Goal: Task Accomplishment & Management: Manage account settings

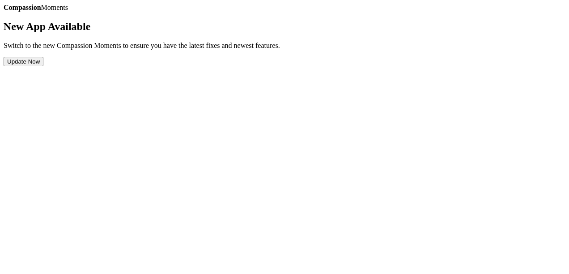
click at [43, 66] on button "Update Now" at bounding box center [24, 61] width 40 height 9
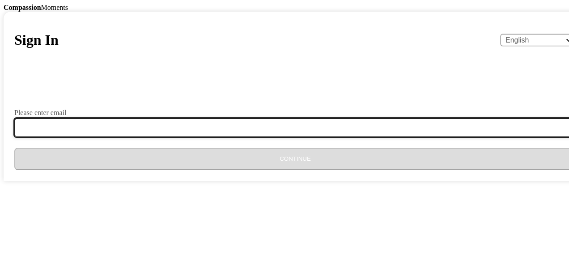
click at [224, 137] on input "Please enter email" at bounding box center [300, 127] width 572 height 19
type input "[EMAIL_ADDRESS][DOMAIN_NAME]"
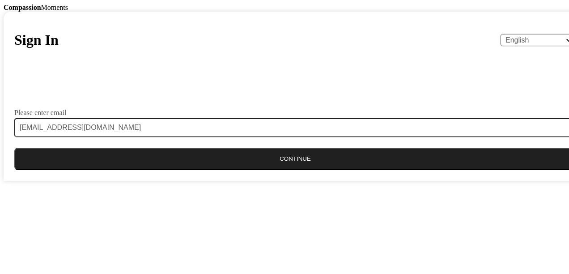
click at [289, 170] on button "Continue" at bounding box center [295, 159] width 562 height 22
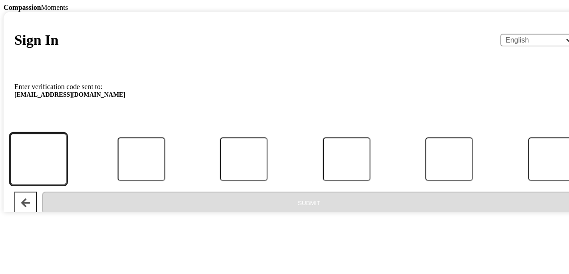
click at [67, 185] on input "Code" at bounding box center [38, 159] width 57 height 52
type input "1"
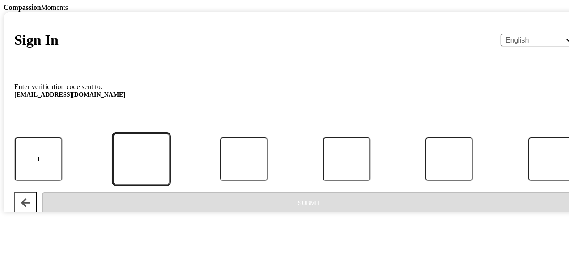
type input "2"
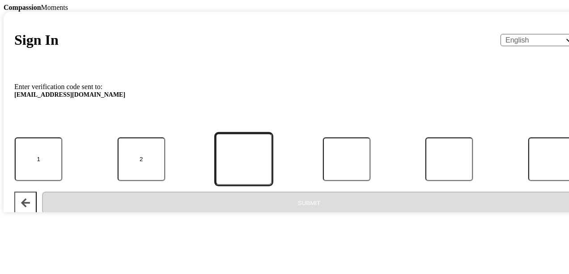
type input "0"
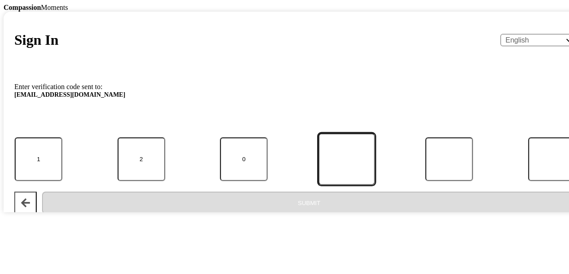
type input "1"
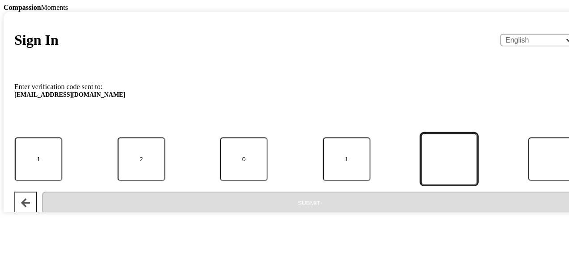
type input "7"
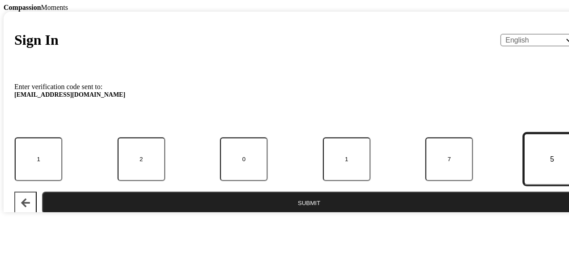
type input "5"
click at [296, 214] on button "Submit" at bounding box center [309, 202] width 534 height 22
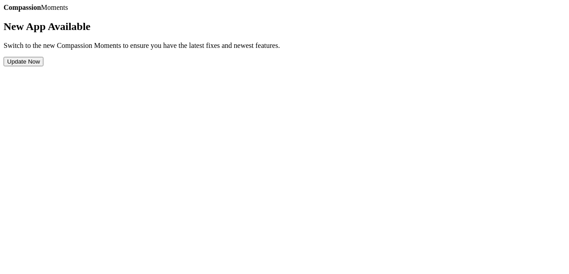
click at [43, 66] on button "Update Now" at bounding box center [24, 61] width 40 height 9
